Goal: Transaction & Acquisition: Purchase product/service

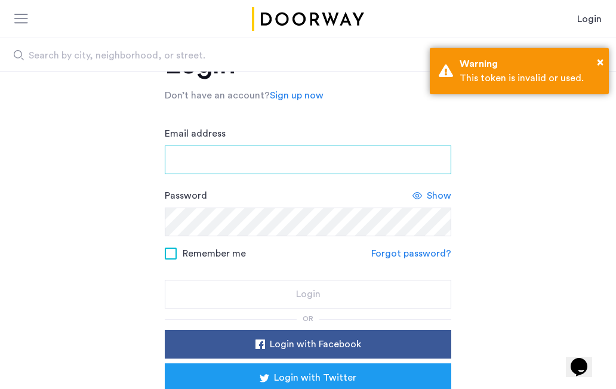
scroll to position [93, 0]
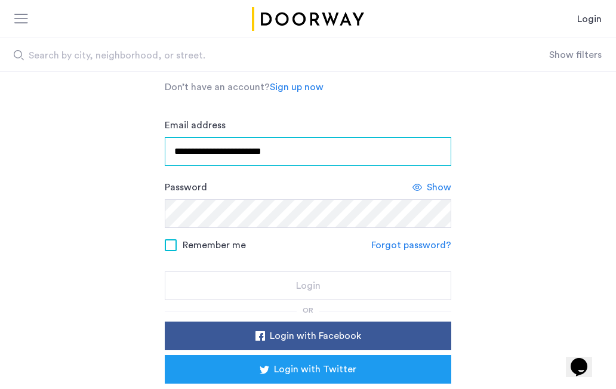
type input "**********"
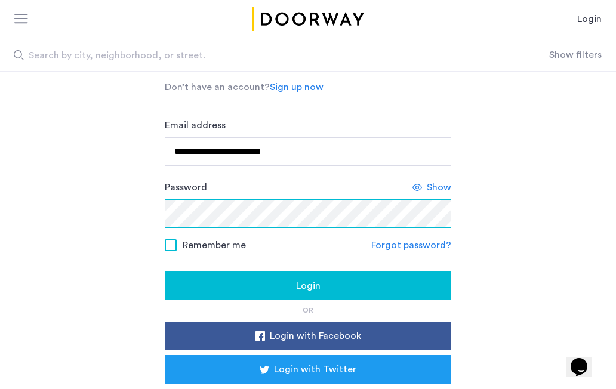
click at [308, 287] on button "Login" at bounding box center [308, 286] width 287 height 29
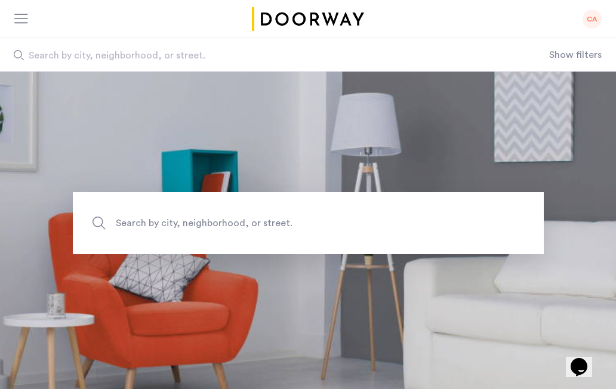
click at [590, 19] on div "CA" at bounding box center [592, 19] width 19 height 19
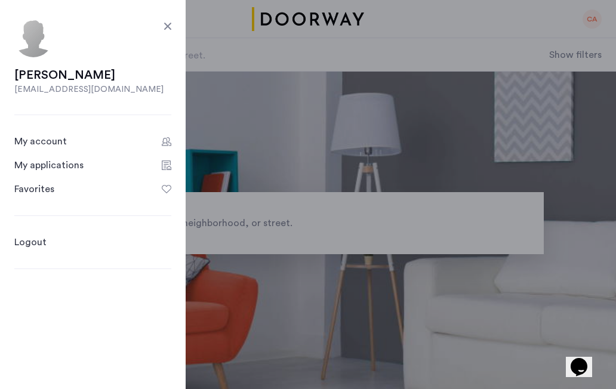
click at [82, 173] on ul "My account My applications Favorites" at bounding box center [92, 165] width 157 height 62
click at [73, 166] on div "My applications" at bounding box center [48, 165] width 69 height 14
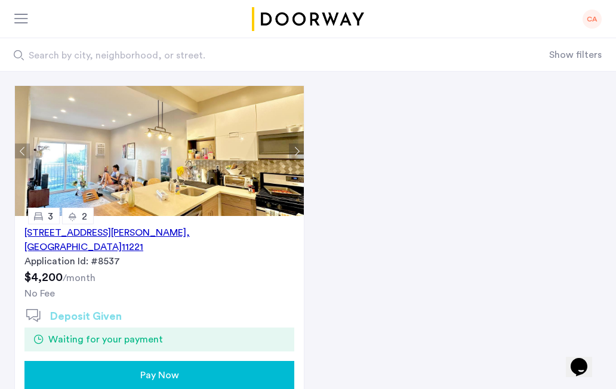
scroll to position [103, 0]
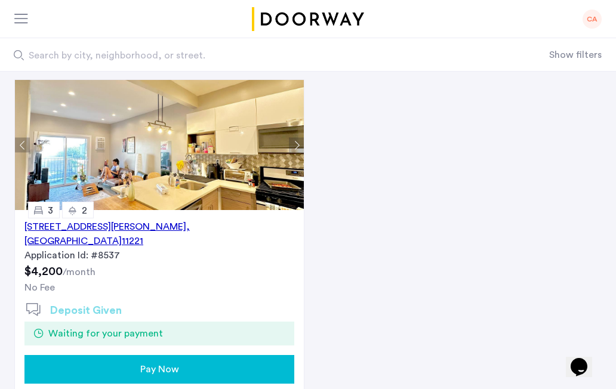
click at [179, 224] on span ", [GEOGRAPHIC_DATA]" at bounding box center [106, 234] width 165 height 24
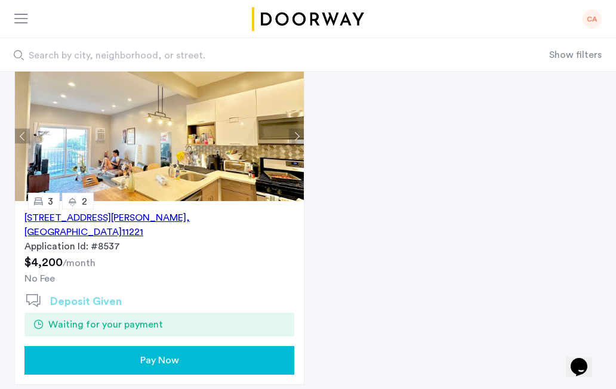
scroll to position [112, 0]
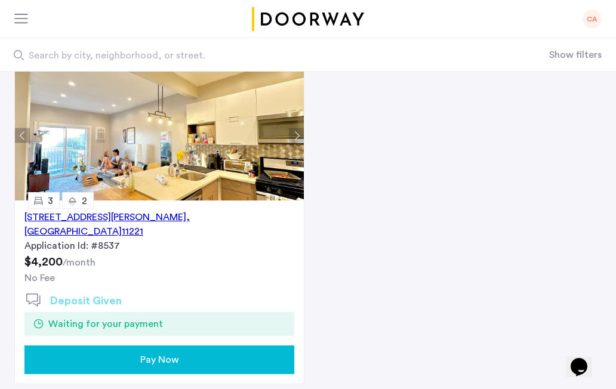
click at [128, 353] on div "Pay Now" at bounding box center [159, 360] width 251 height 14
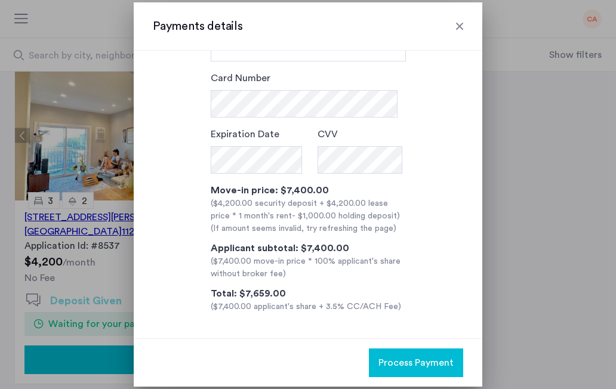
scroll to position [0, 0]
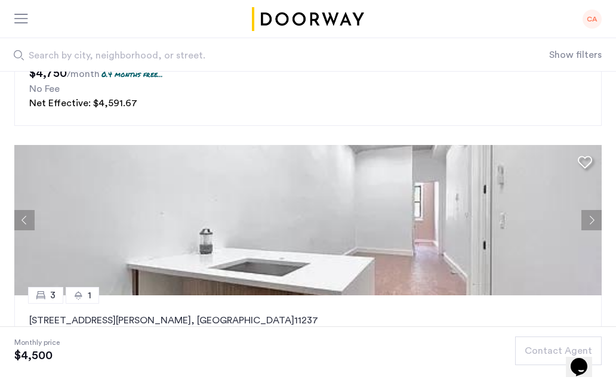
scroll to position [1614, 0]
